Goal: Navigation & Orientation: Understand site structure

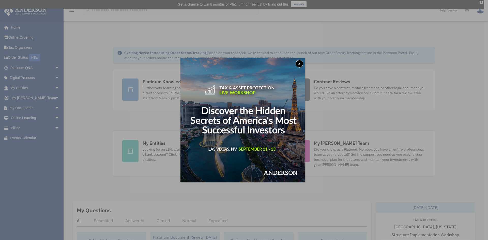
click at [303, 63] on button "x" at bounding box center [299, 64] width 8 height 8
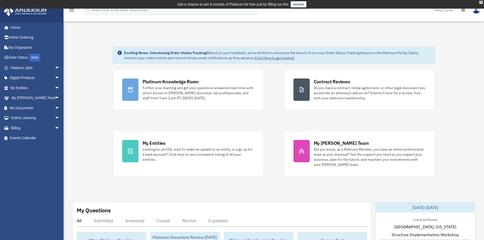
click at [55, 107] on span "arrow_drop_down" at bounding box center [60, 108] width 10 height 10
click at [55, 108] on span "arrow_drop_up" at bounding box center [60, 108] width 10 height 10
click at [55, 107] on span "arrow_drop_down" at bounding box center [60, 108] width 10 height 10
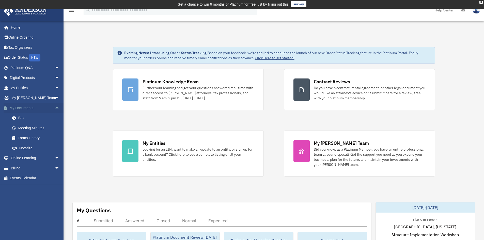
click at [55, 107] on span "arrow_drop_up" at bounding box center [60, 108] width 10 height 10
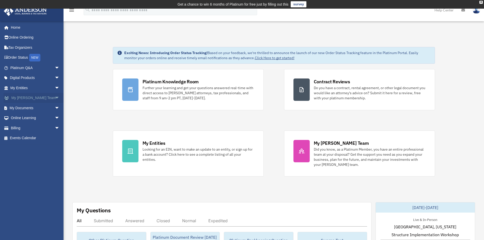
click at [55, 98] on span "arrow_drop_down" at bounding box center [60, 98] width 10 height 10
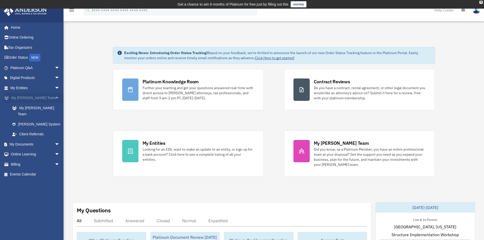
click at [55, 97] on span "arrow_drop_up" at bounding box center [60, 98] width 10 height 10
